Goal: Share content: Share content

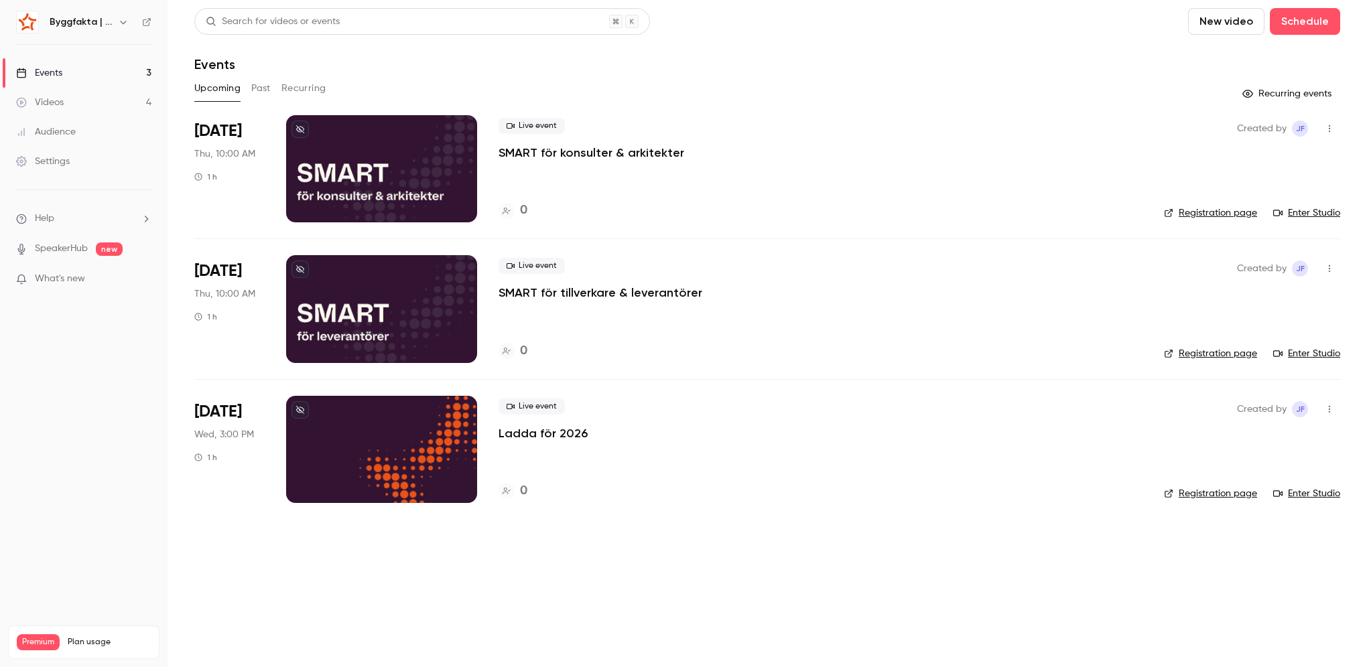
click at [265, 91] on button "Past" at bounding box center [260, 88] width 19 height 21
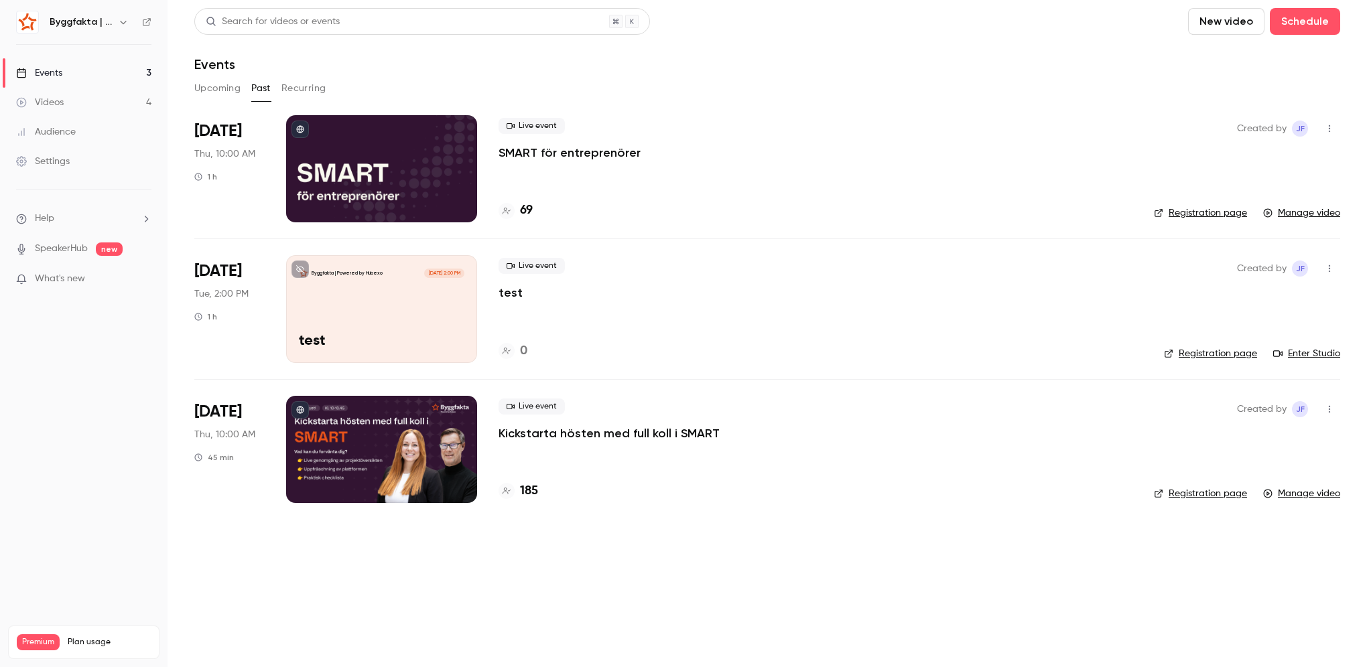
click at [575, 156] on p "SMART för entreprenörer" at bounding box center [569, 153] width 142 height 16
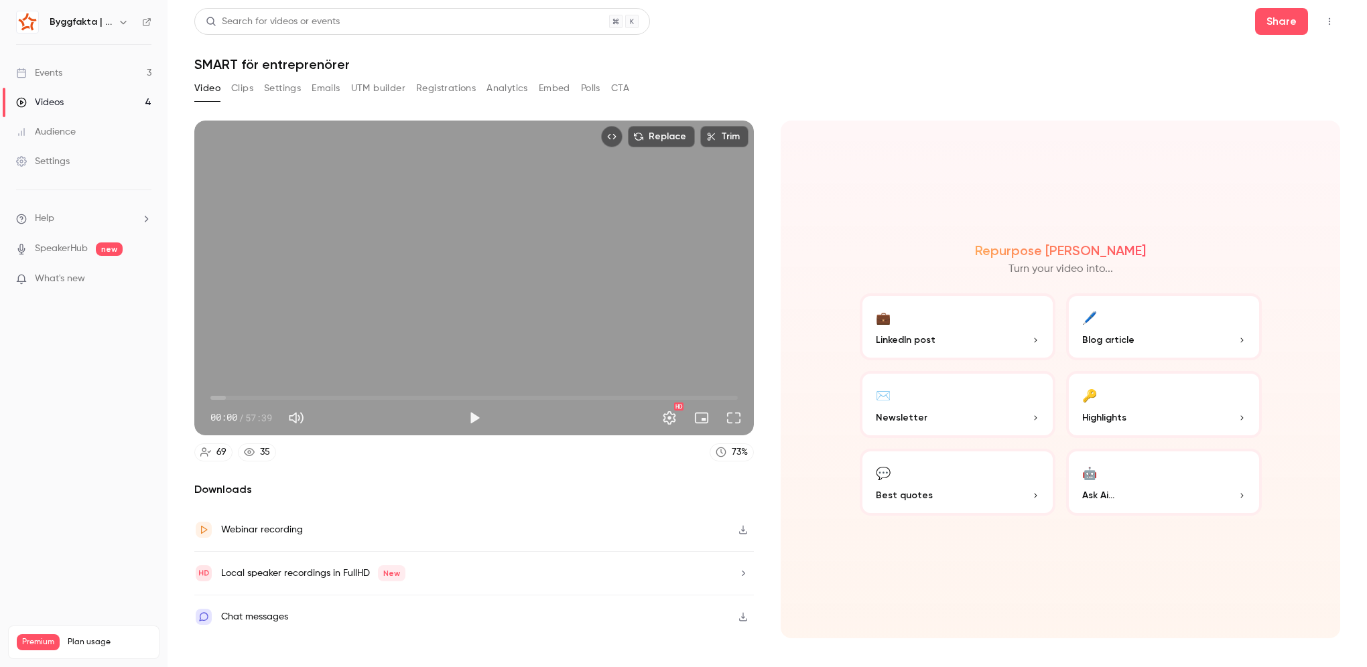
click at [1158, 397] on button "🔑 Highlights" at bounding box center [1164, 404] width 196 height 67
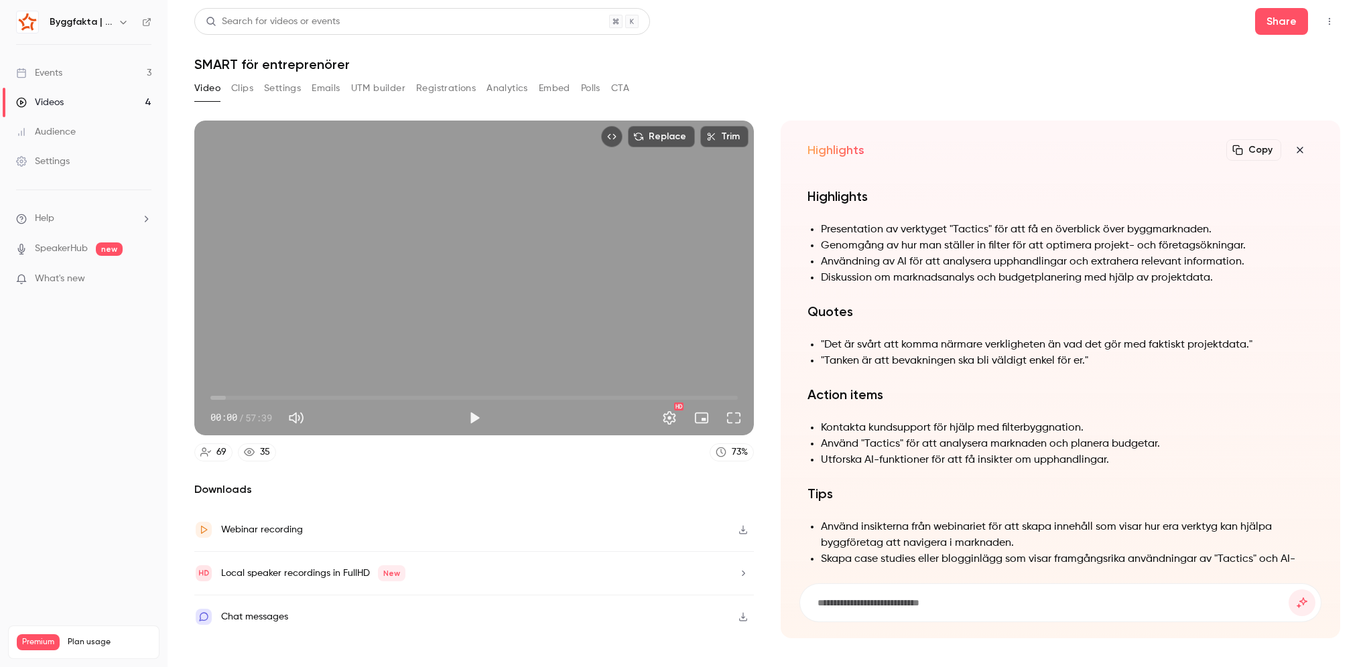
scroll to position [-67, 0]
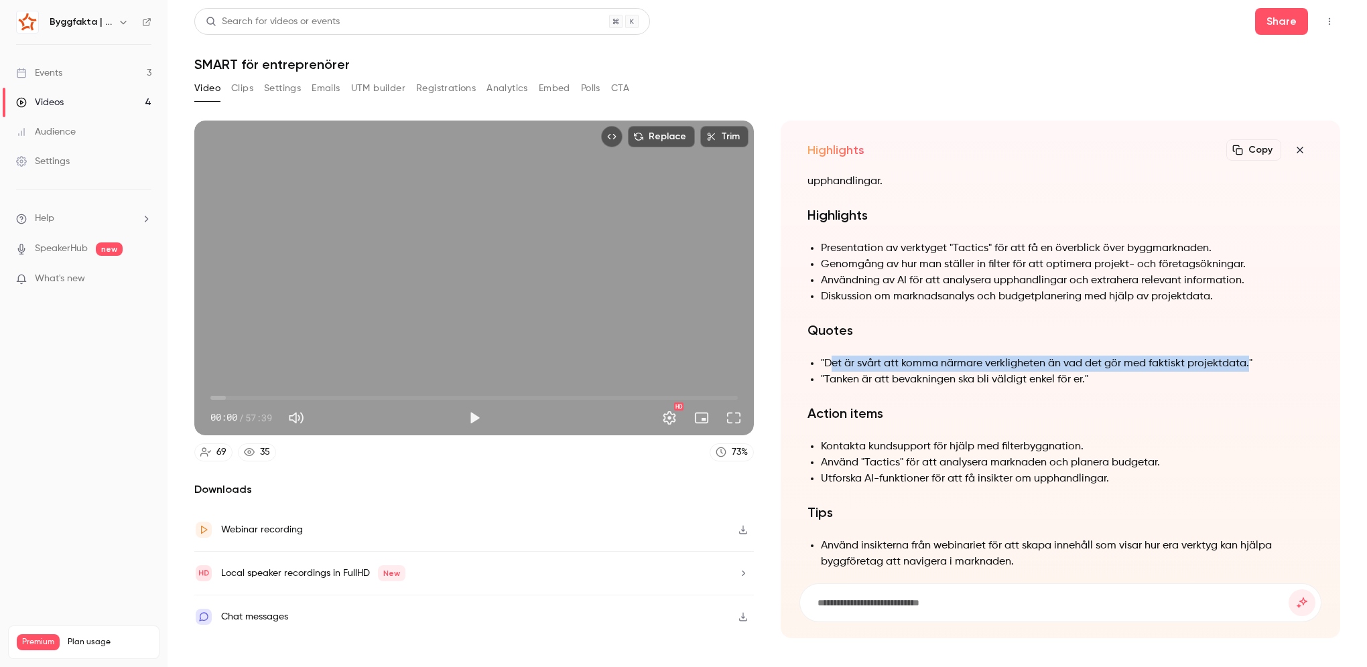
drag, startPoint x: 841, startPoint y: 344, endPoint x: 1248, endPoint y: 342, distance: 406.6
click at [1248, 356] on li ""Det är svårt att komma närmare verkligheten än vad det gör med faktiskt projek…" at bounding box center [1067, 364] width 492 height 16
click at [974, 273] on li "Användning av AI för att analysera upphandlingar och extrahera relevant informa…" at bounding box center [1067, 281] width 492 height 16
click at [447, 572] on div "Local speaker recordings in FullHD New" at bounding box center [473, 574] width 559 height 44
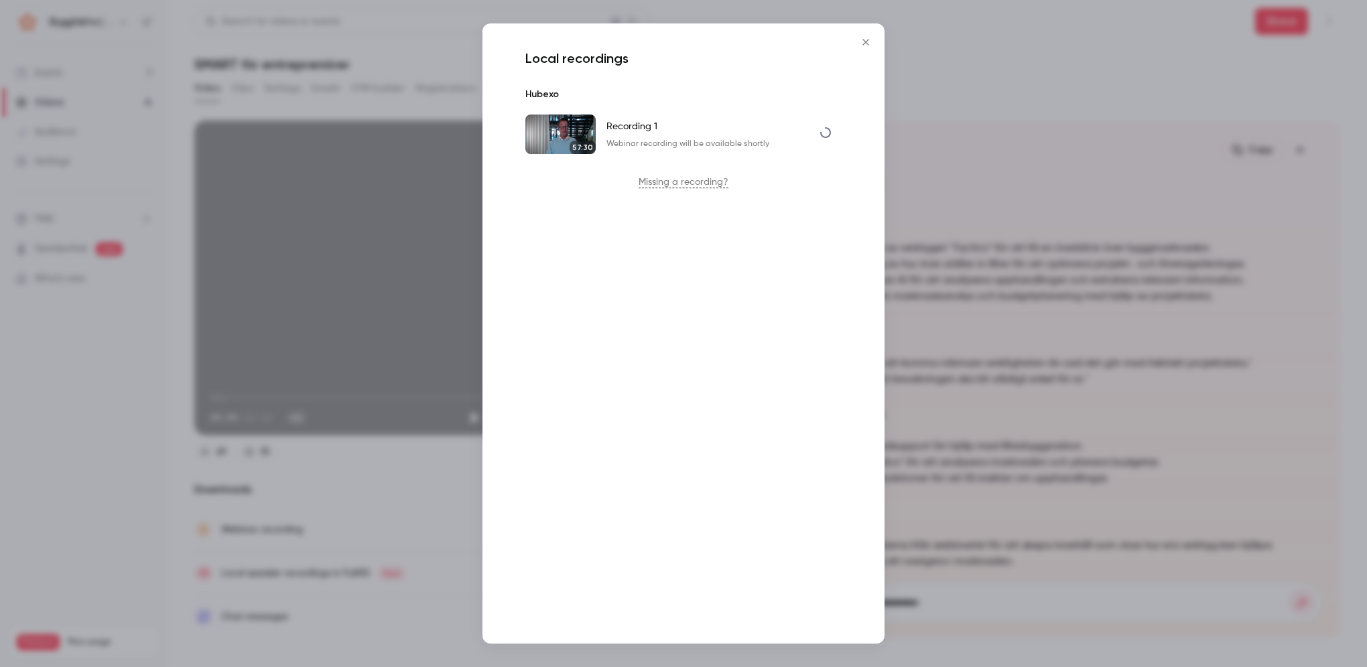
click at [862, 39] on icon "Close" at bounding box center [865, 42] width 16 height 11
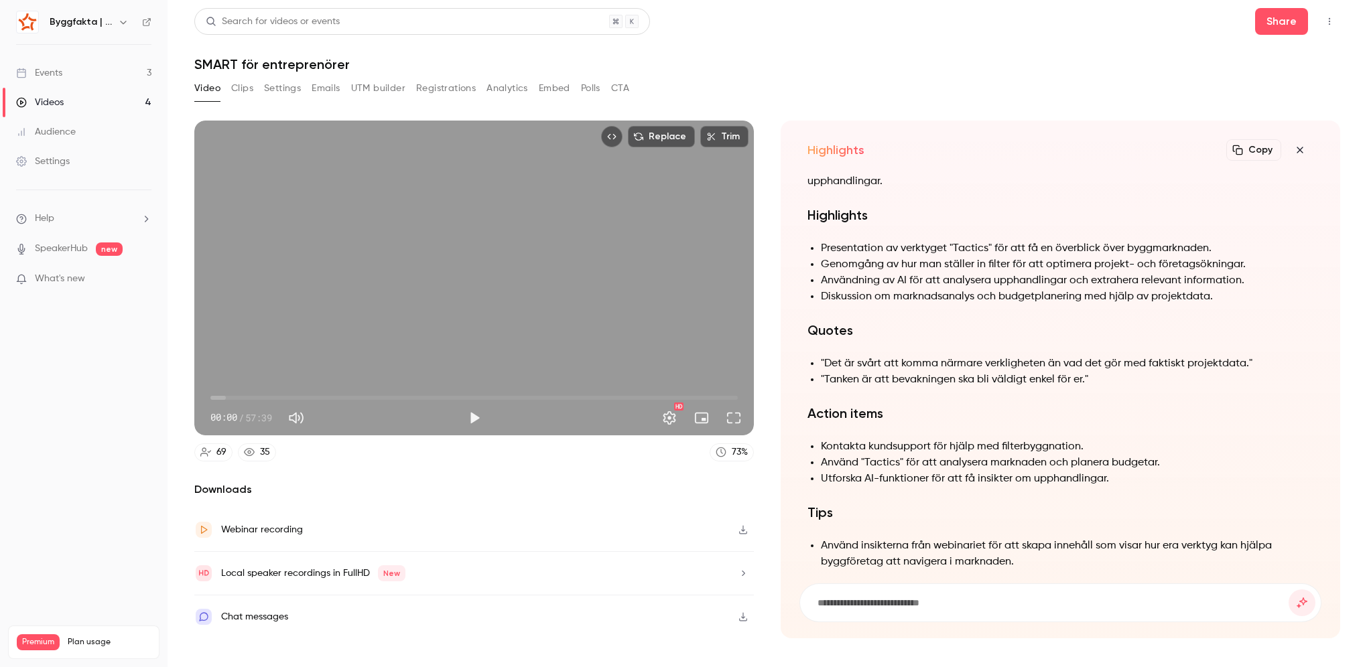
click at [257, 88] on div "Video Clips Settings Emails UTM builder Registrations Analytics Embed Polls CTA" at bounding box center [411, 88] width 435 height 21
click at [251, 89] on button "Clips" at bounding box center [242, 88] width 22 height 21
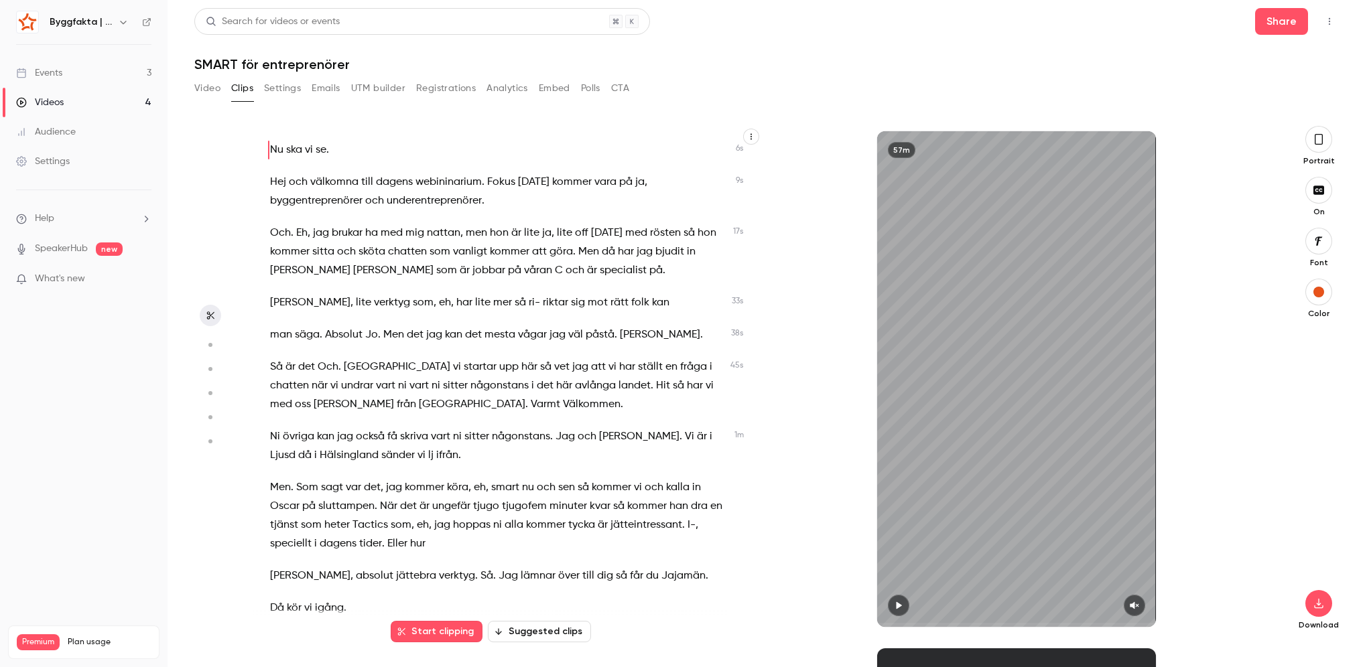
scroll to position [201, 0]
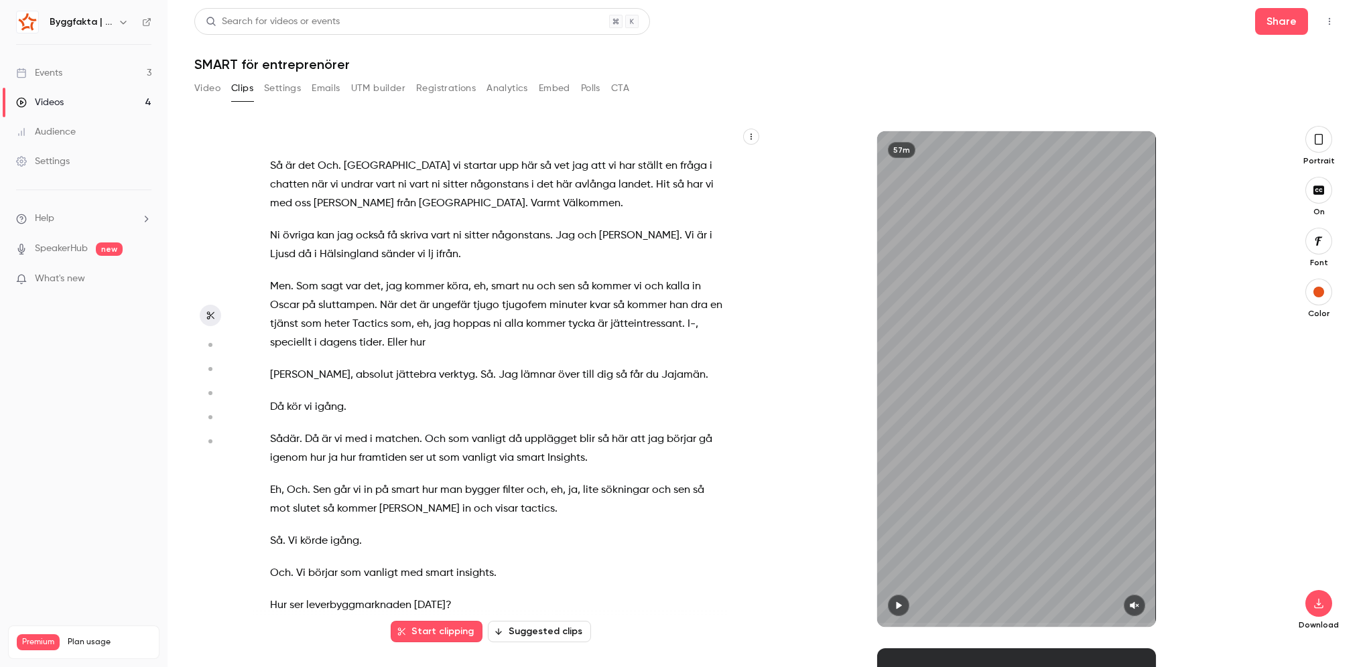
click at [536, 640] on button "Suggested clips" at bounding box center [539, 631] width 103 height 21
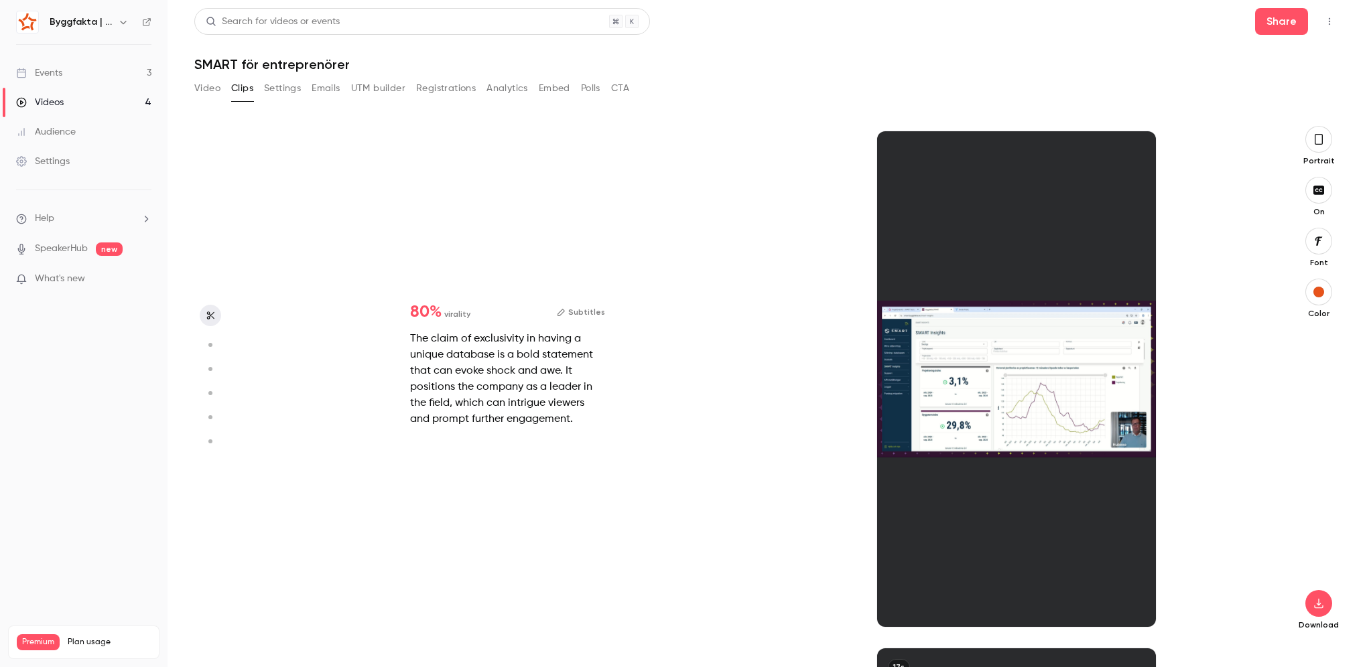
scroll to position [517, 0]
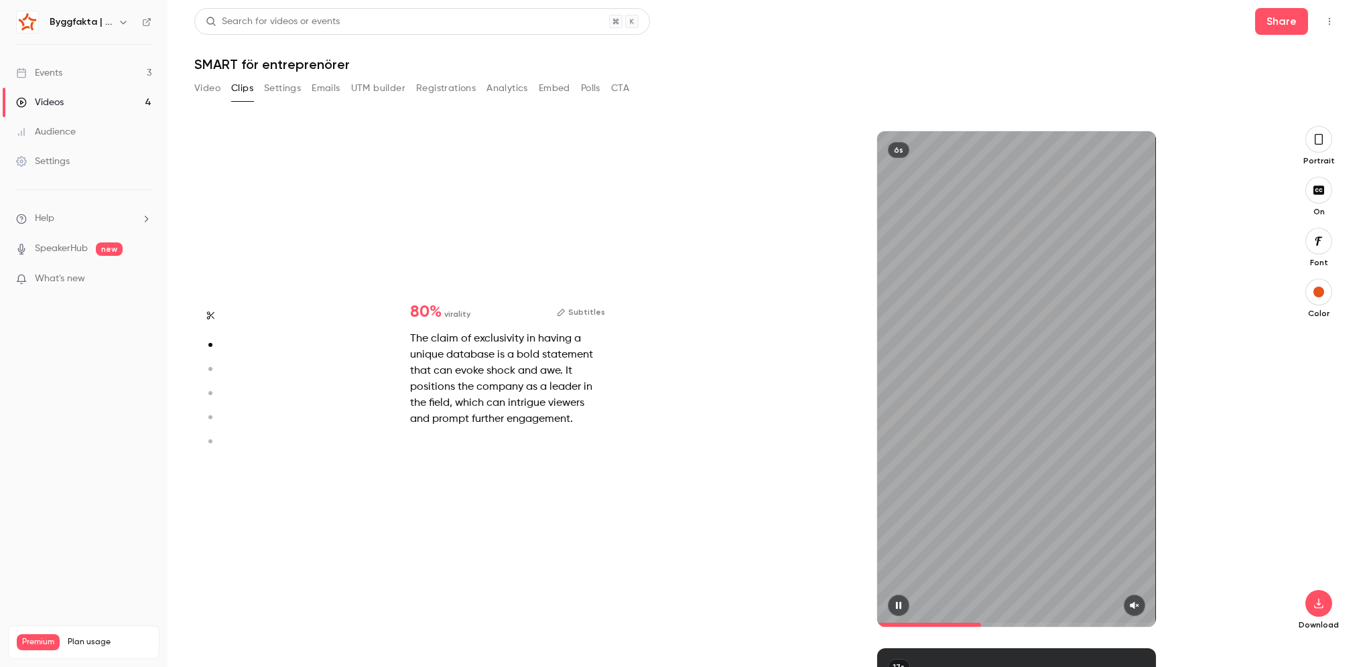
click at [1139, 605] on icon "button" at bounding box center [1134, 605] width 11 height 9
type input "***"
click at [894, 604] on icon "button" at bounding box center [898, 605] width 11 height 9
type input "***"
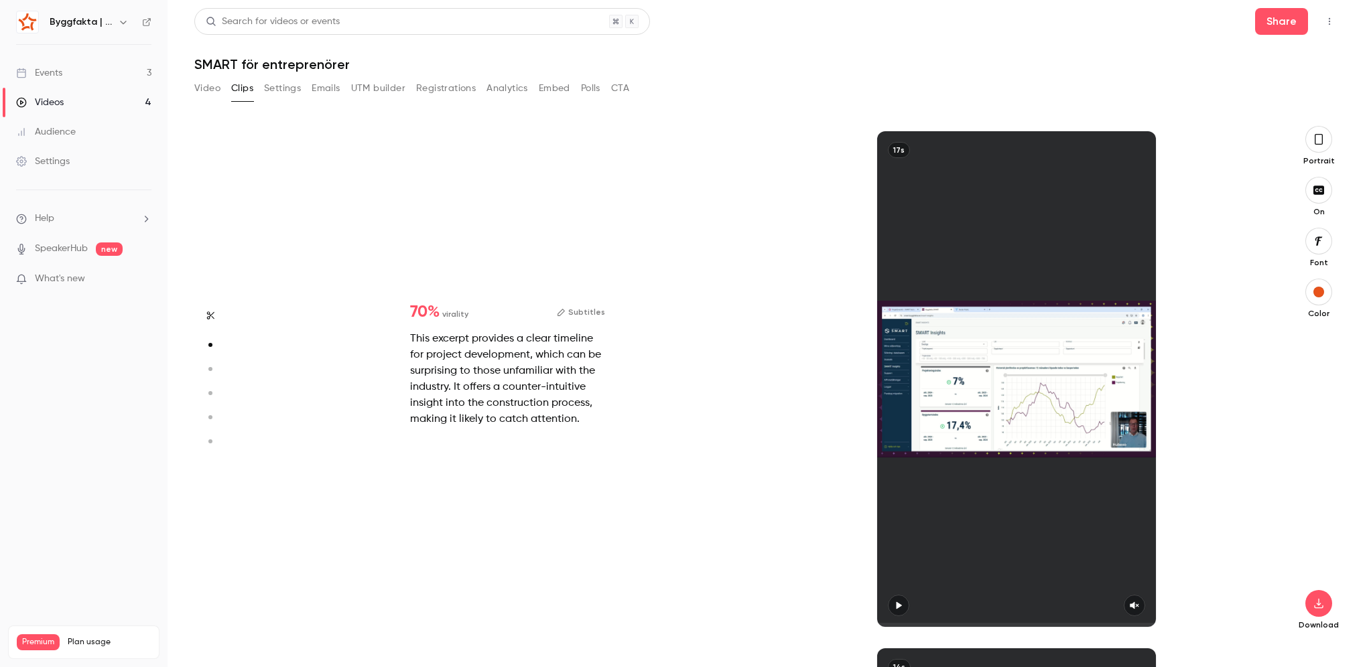
type input "*"
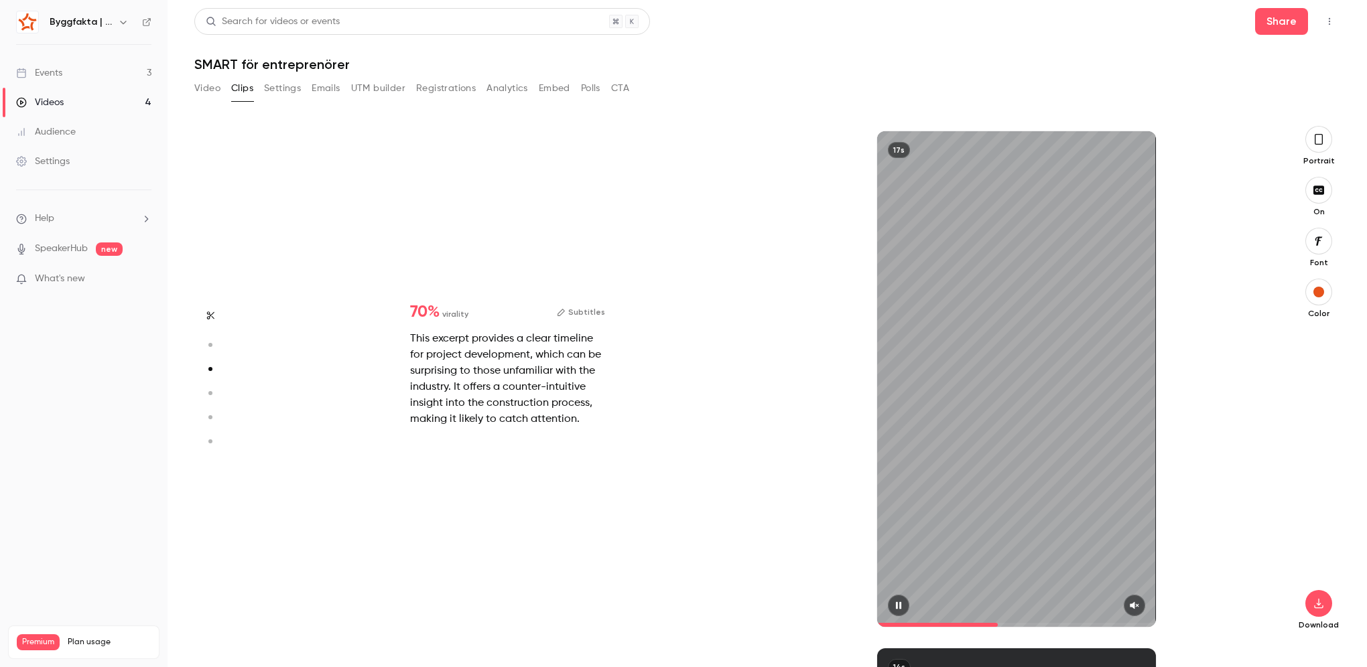
type input "*"
click at [1133, 606] on icon "button" at bounding box center [1133, 605] width 9 height 7
type input "***"
type input "*"
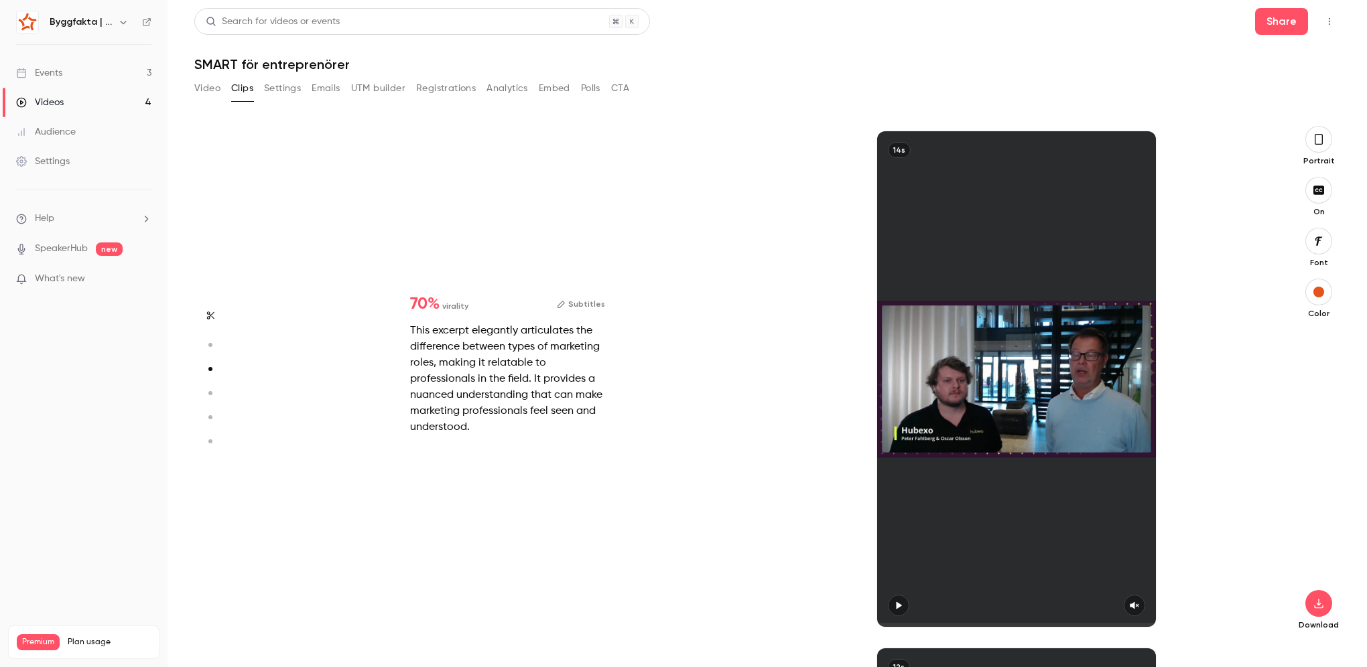
type input "*"
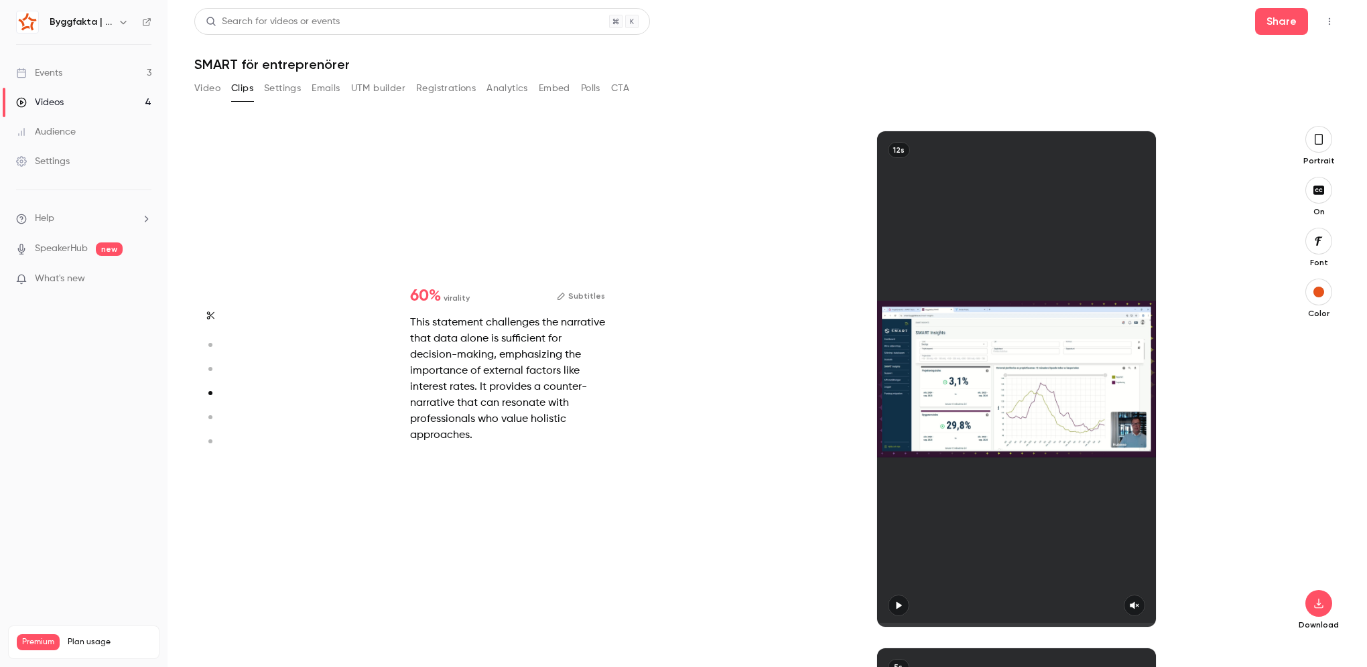
type input "*"
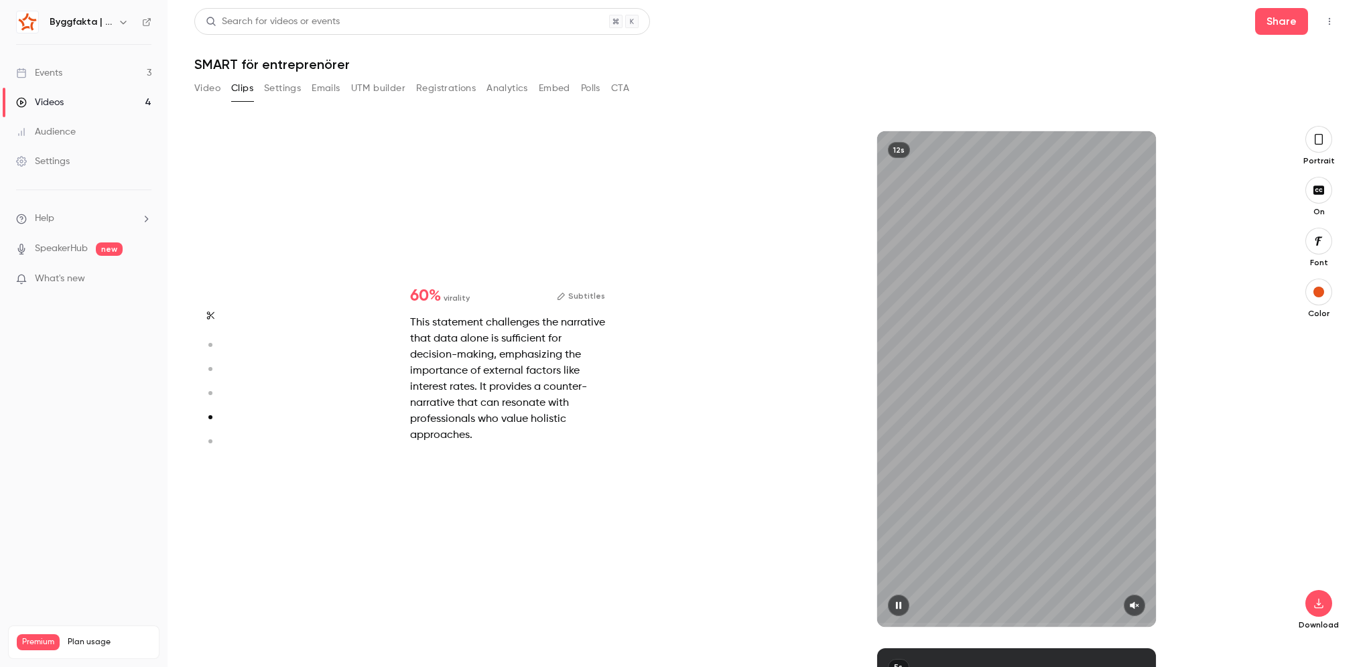
scroll to position [2069, 0]
click at [1132, 608] on icon "button" at bounding box center [1134, 605] width 11 height 9
type input "*"
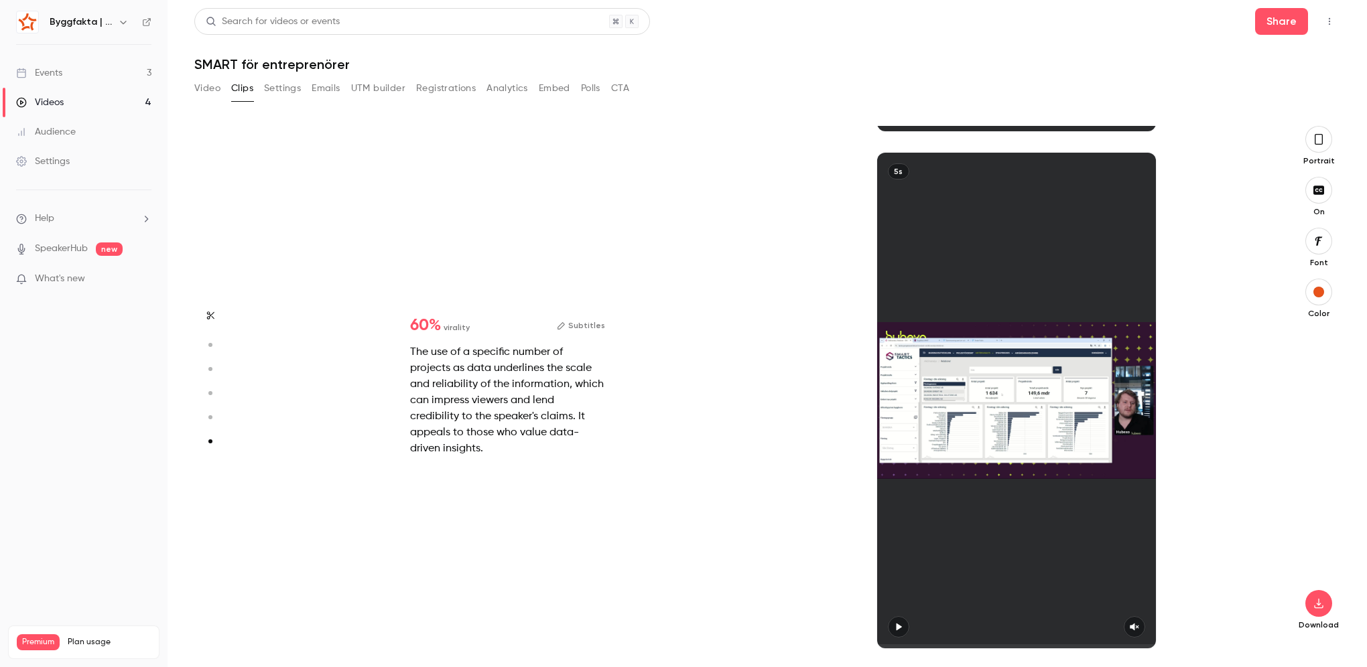
scroll to position [2564, 0]
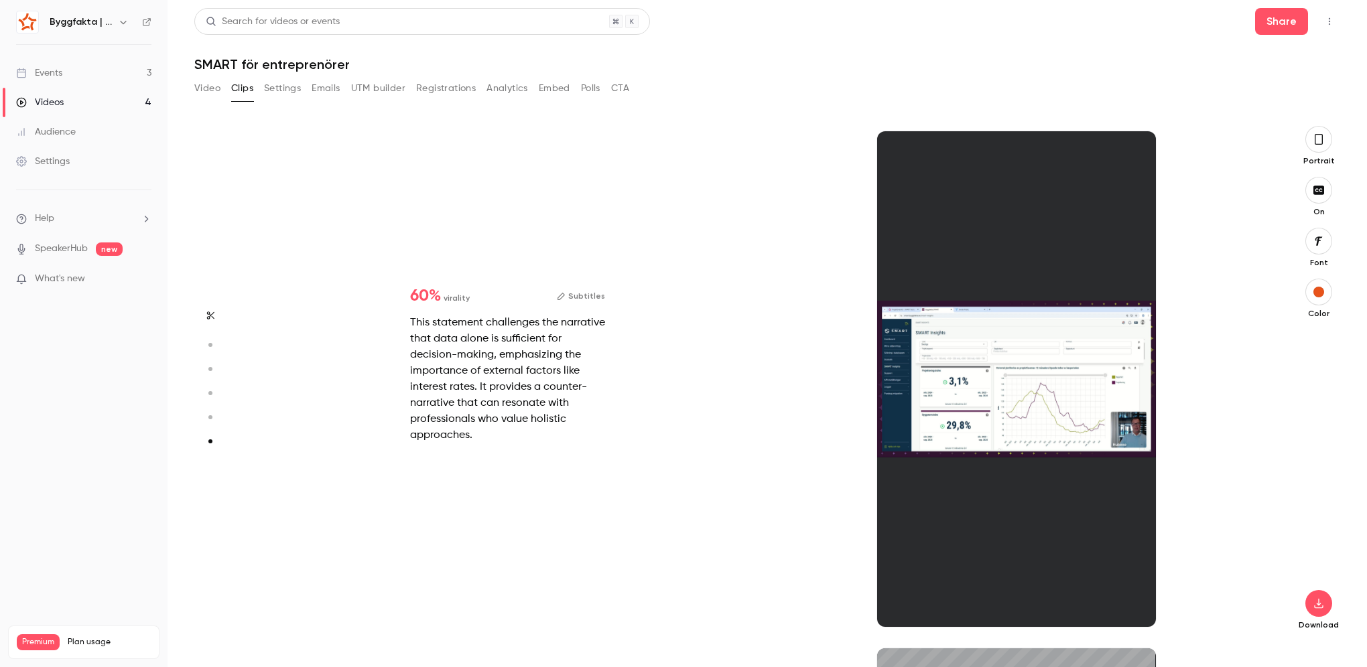
type input "*"
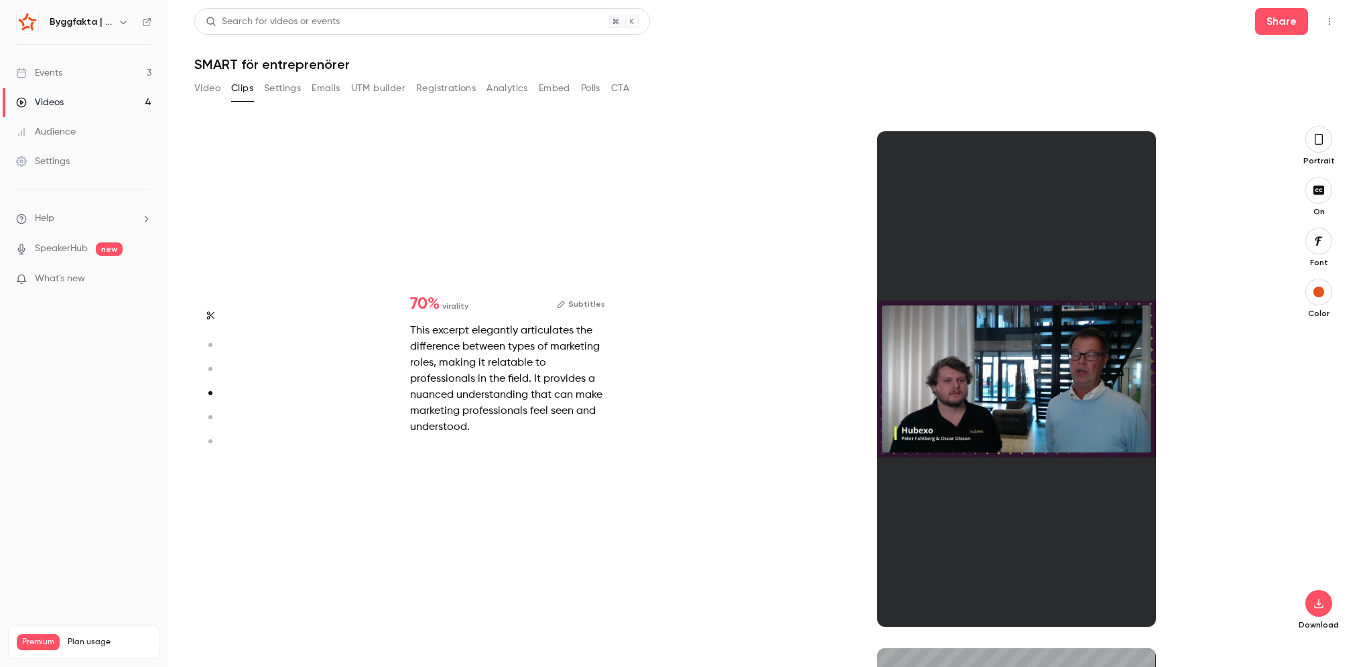
type input "*"
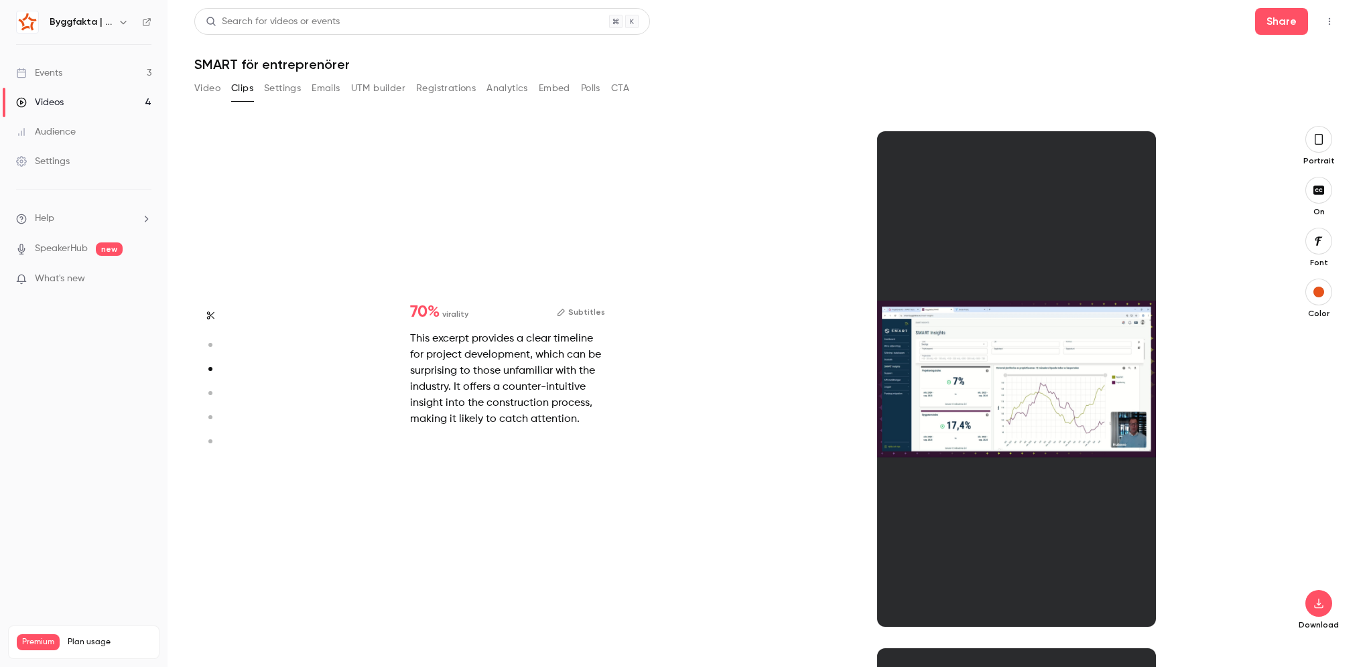
scroll to position [1034, 0]
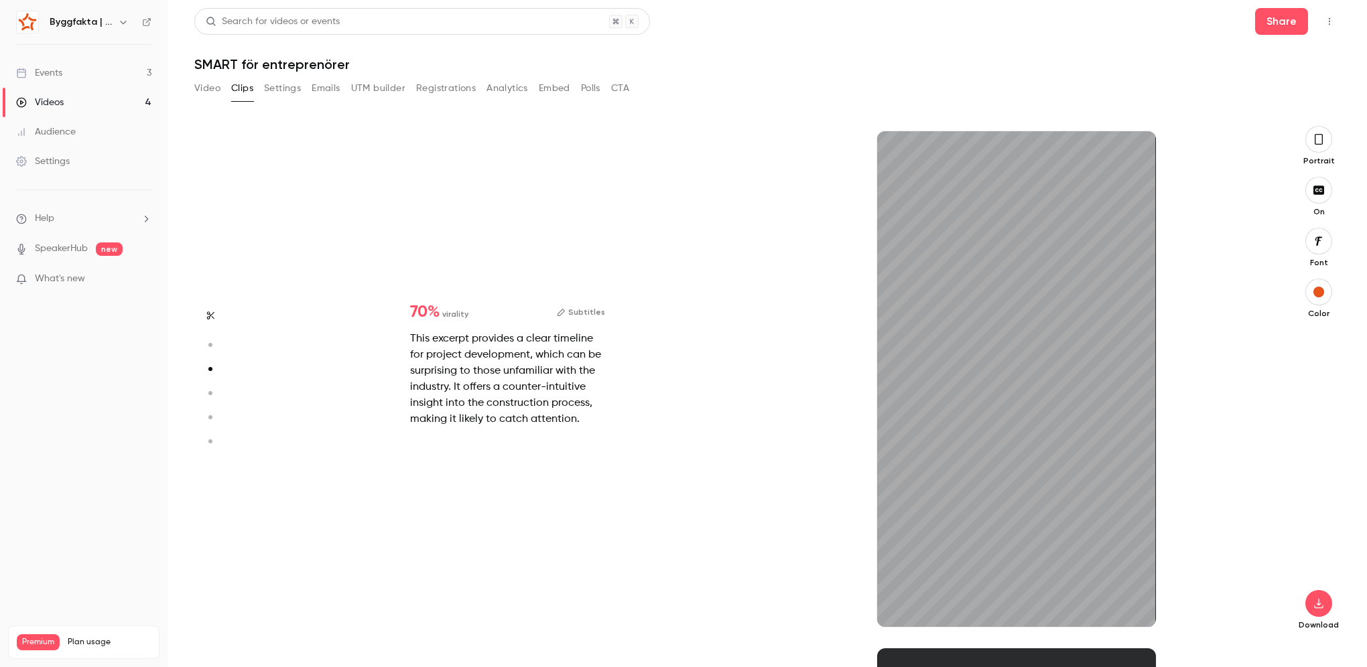
type input "*"
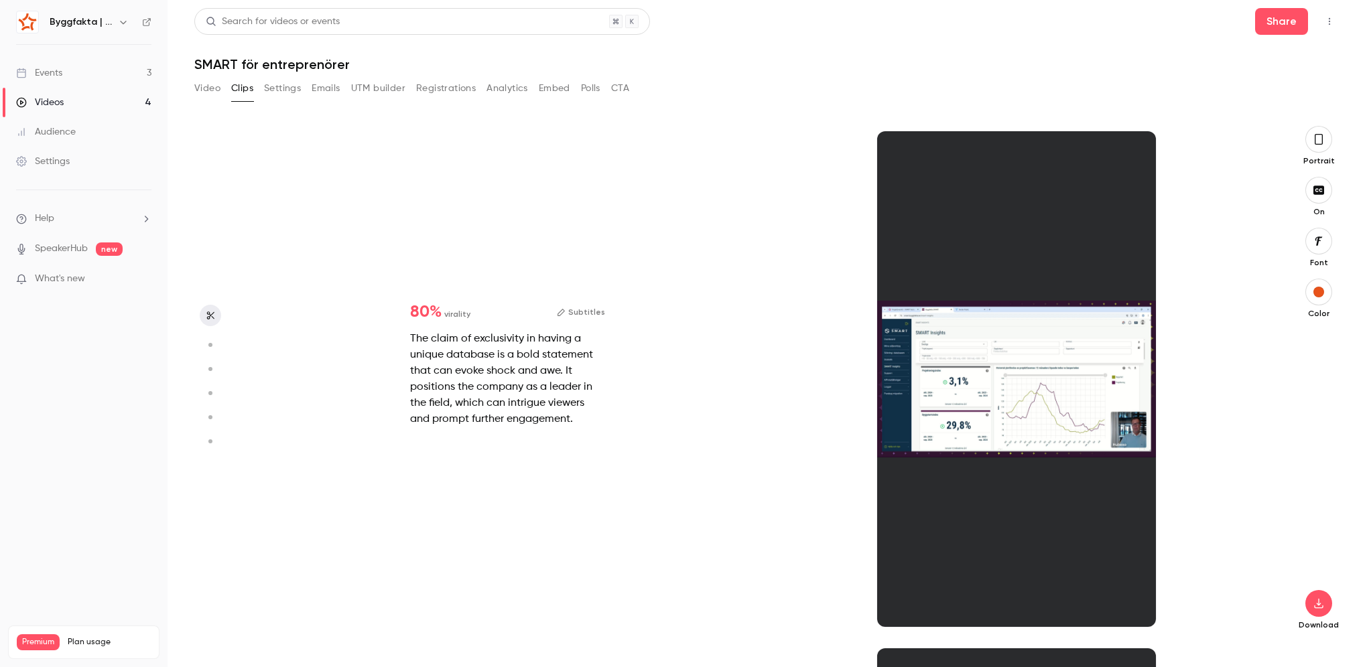
type input "*"
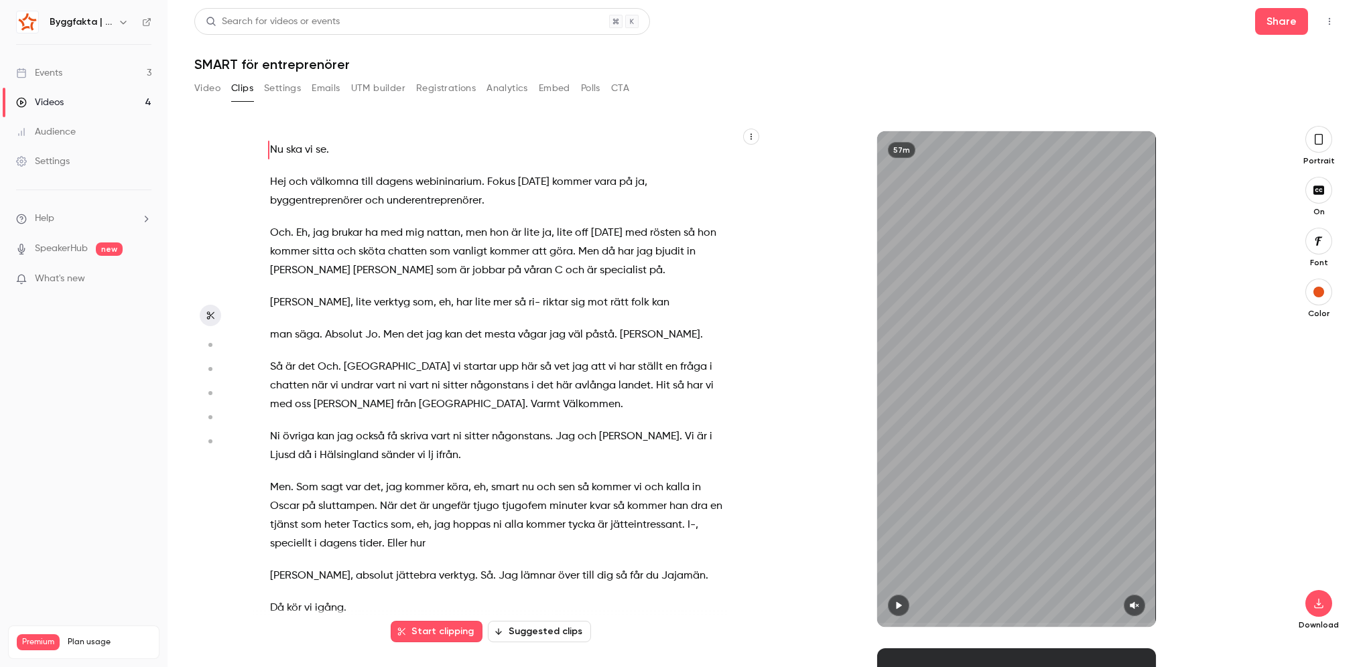
click at [230, 88] on div "Video Clips Settings Emails UTM builder Registrations Analytics Embed Polls CTA" at bounding box center [411, 88] width 435 height 21
click at [187, 90] on main "Search for videos or events Share SMART för entreprenörer Video Clips Settings …" at bounding box center [766, 333] width 1199 height 667
click at [202, 86] on button "Video" at bounding box center [207, 88] width 26 height 21
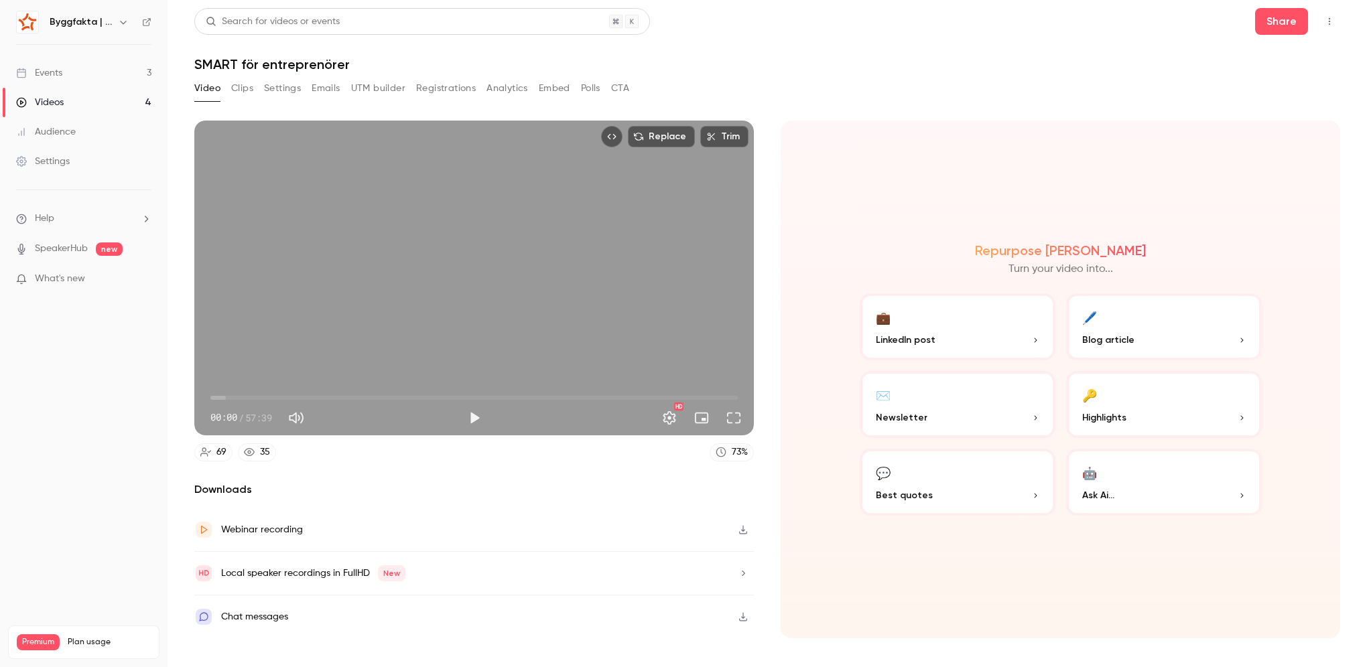
click at [1004, 320] on button "💼 LinkedIn post" at bounding box center [957, 326] width 196 height 67
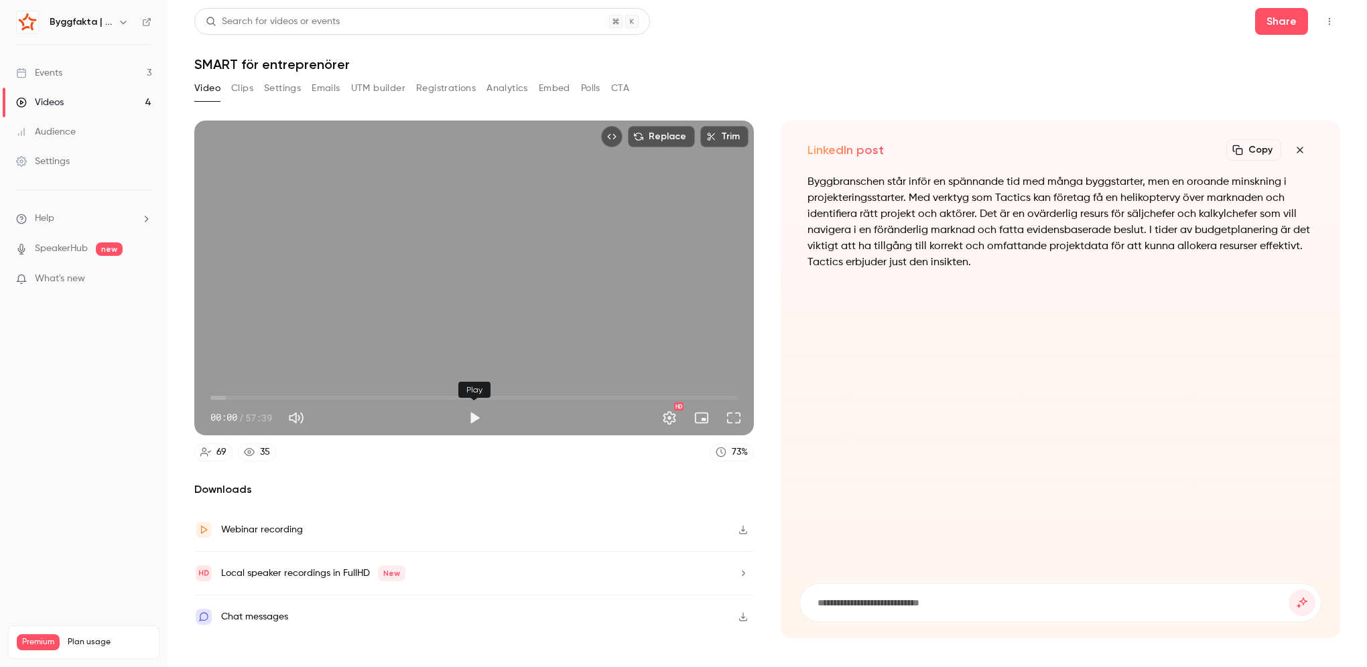
click at [470, 417] on button "Play" at bounding box center [474, 418] width 27 height 27
click at [226, 399] on span "00:04" at bounding box center [473, 397] width 527 height 21
click at [252, 397] on span "01:45" at bounding box center [473, 397] width 527 height 21
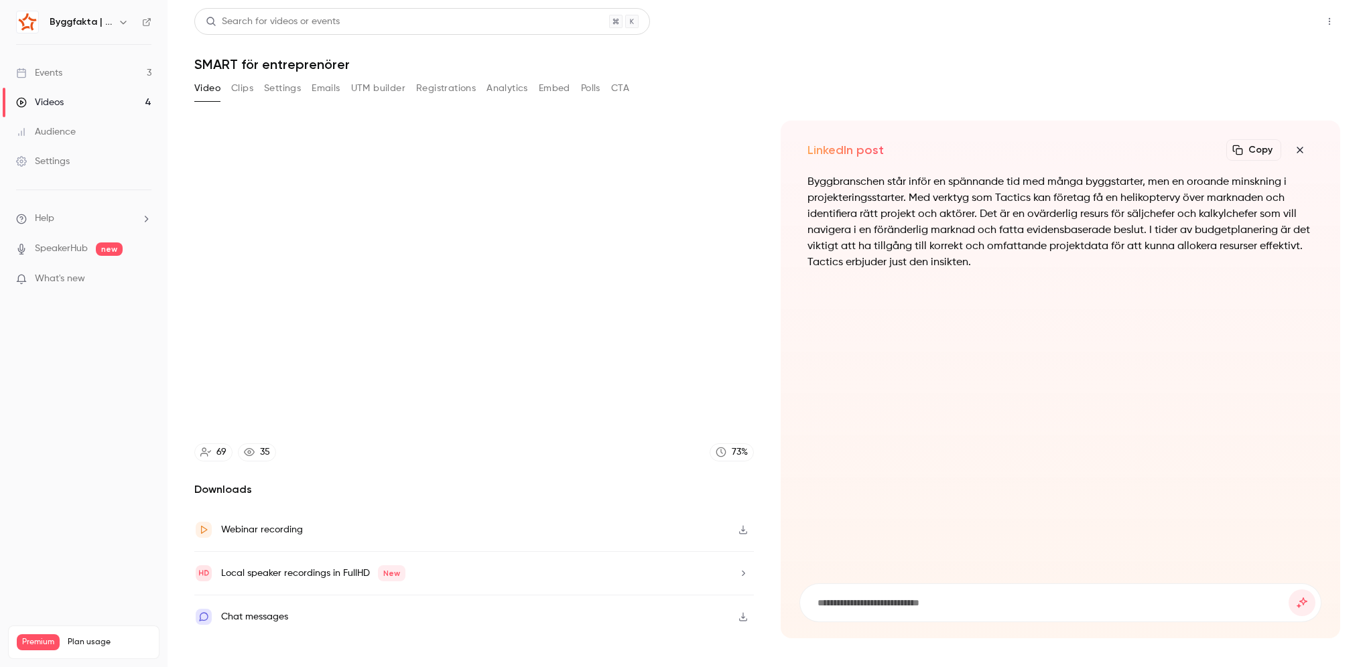
type input "***"
click at [1288, 24] on button "Share" at bounding box center [1281, 21] width 53 height 27
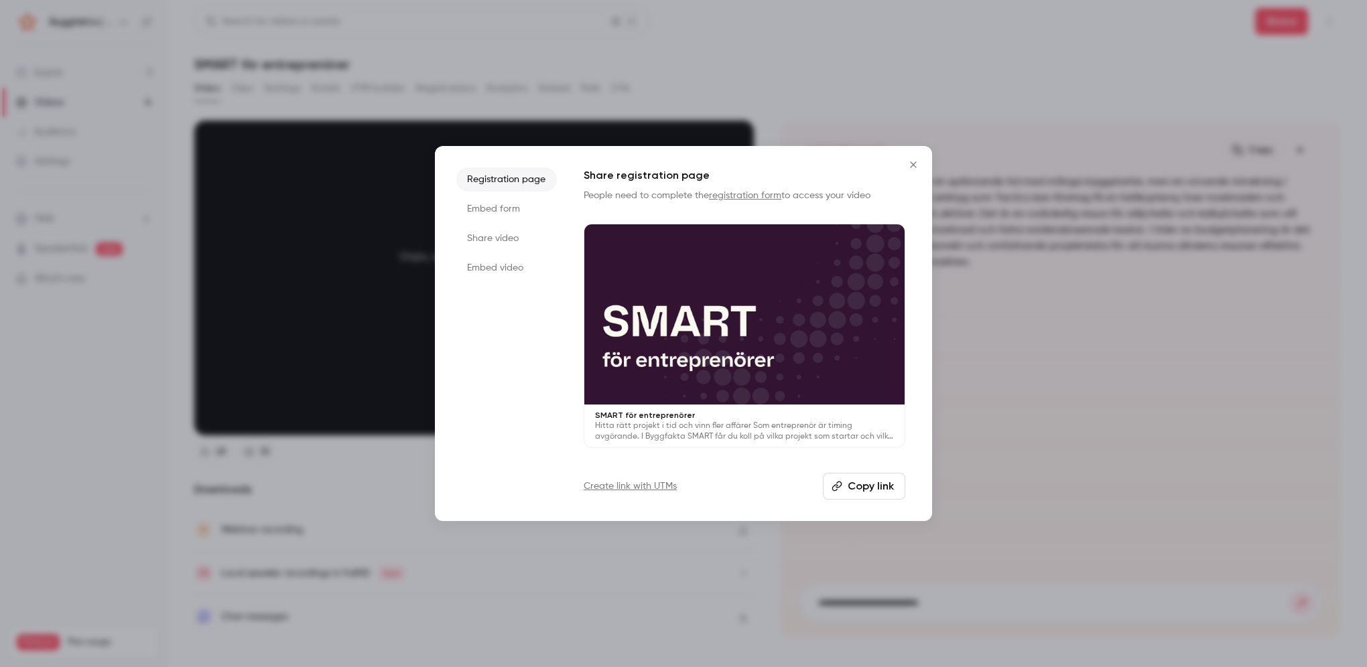
click at [874, 476] on button "Copy link" at bounding box center [864, 486] width 82 height 27
